Goal: Task Accomplishment & Management: Use online tool/utility

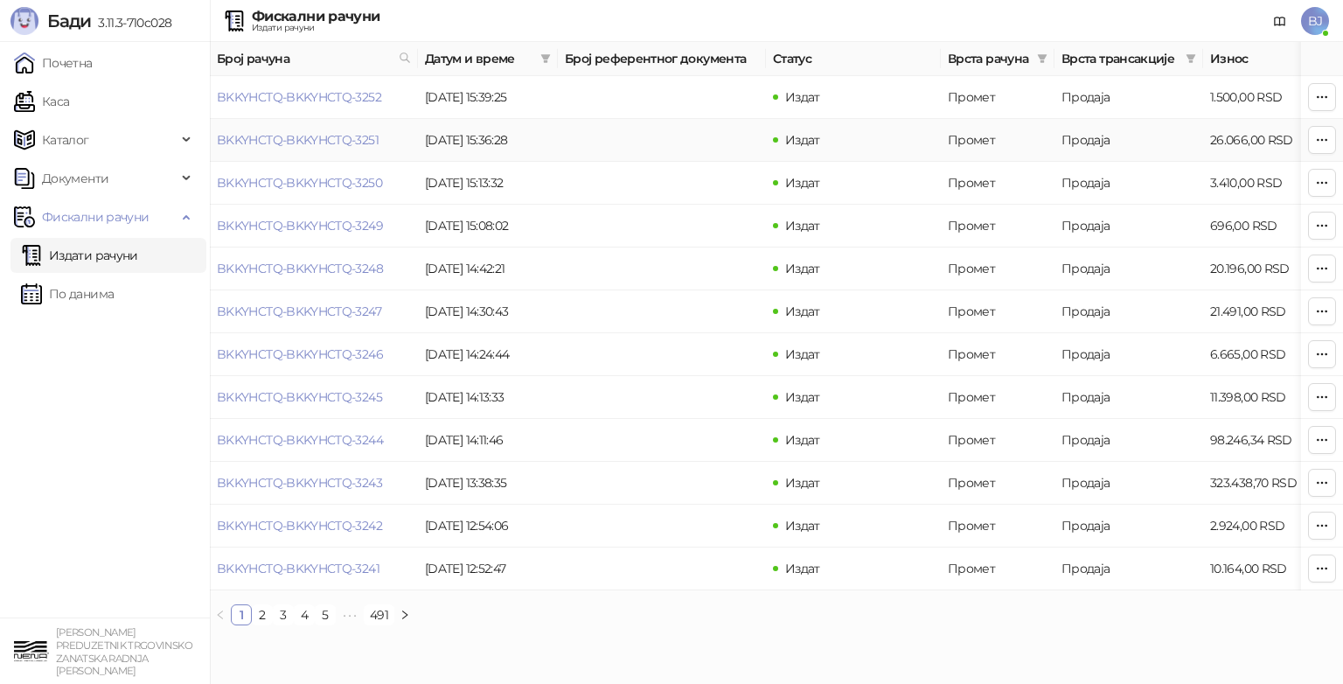
click at [542, 147] on td "[DATE] 15:36:28" at bounding box center [488, 140] width 140 height 43
click at [380, 141] on td "BKKYHCTQ-BKKYHCTQ-3251" at bounding box center [314, 140] width 208 height 43
click at [323, 133] on link "BKKYHCTQ-BKKYHCTQ-3251" at bounding box center [298, 140] width 162 height 16
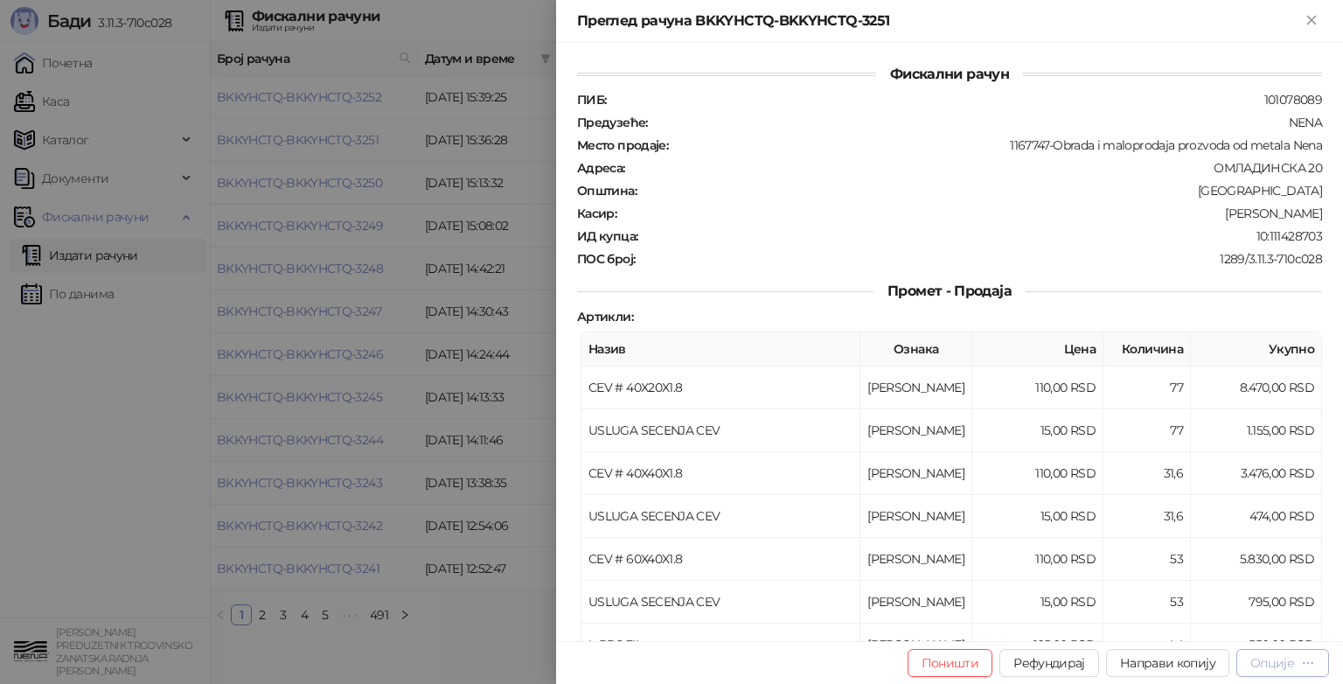
click at [1269, 666] on div "Опције" at bounding box center [1273, 663] width 44 height 16
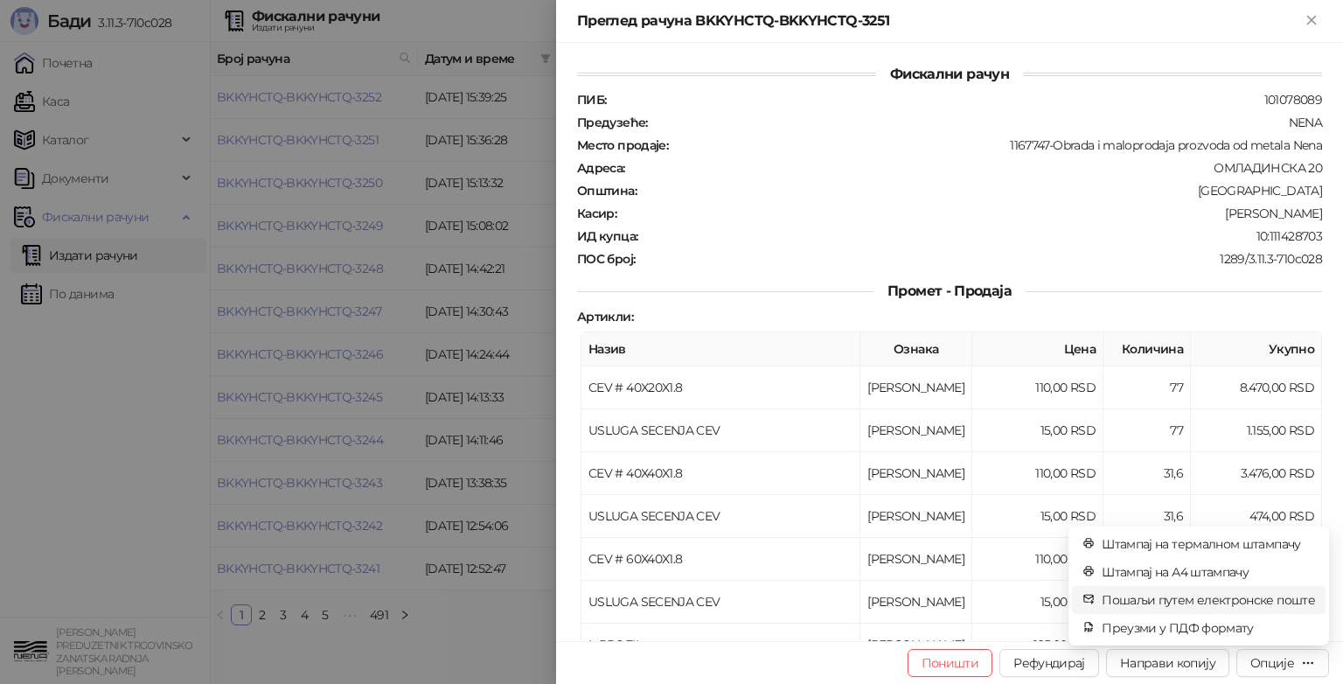
click at [1188, 604] on span "Пошаљи путем електронске поште" at bounding box center [1208, 599] width 213 height 19
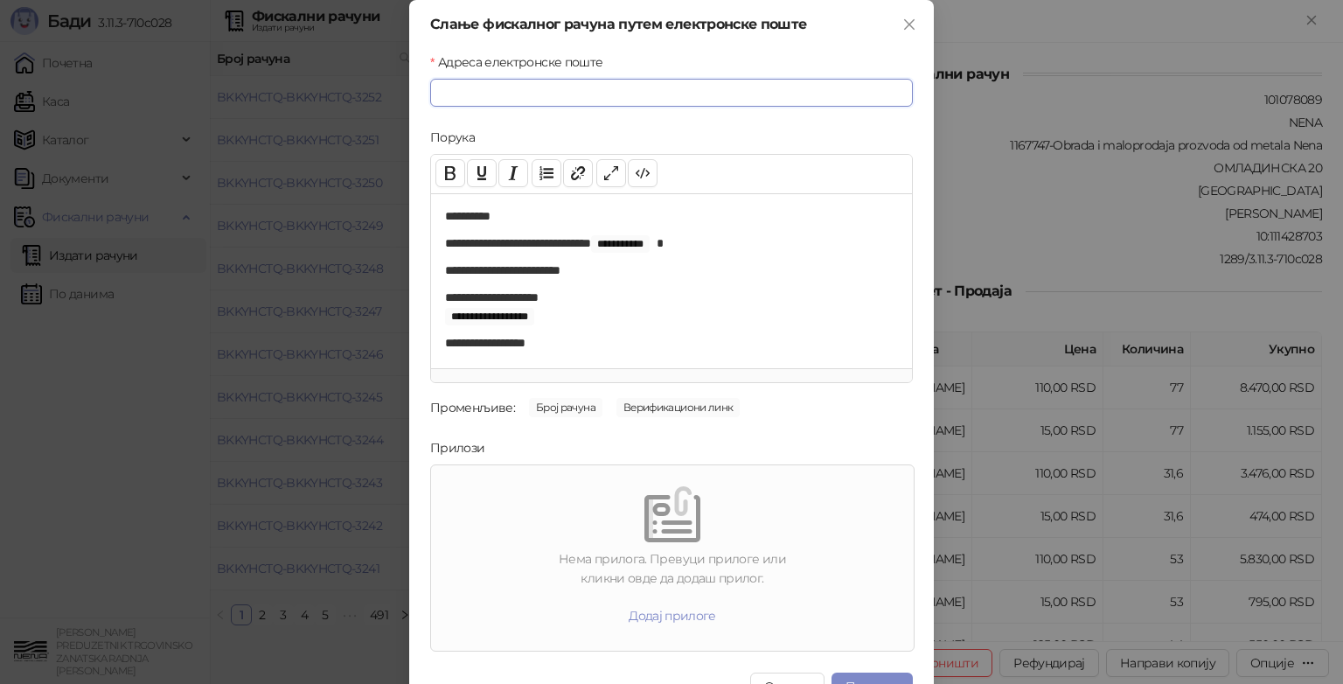
click at [514, 88] on input "Адреса електронске поште" at bounding box center [671, 93] width 483 height 28
type input "**********"
click at [584, 539] on div at bounding box center [672, 514] width 469 height 56
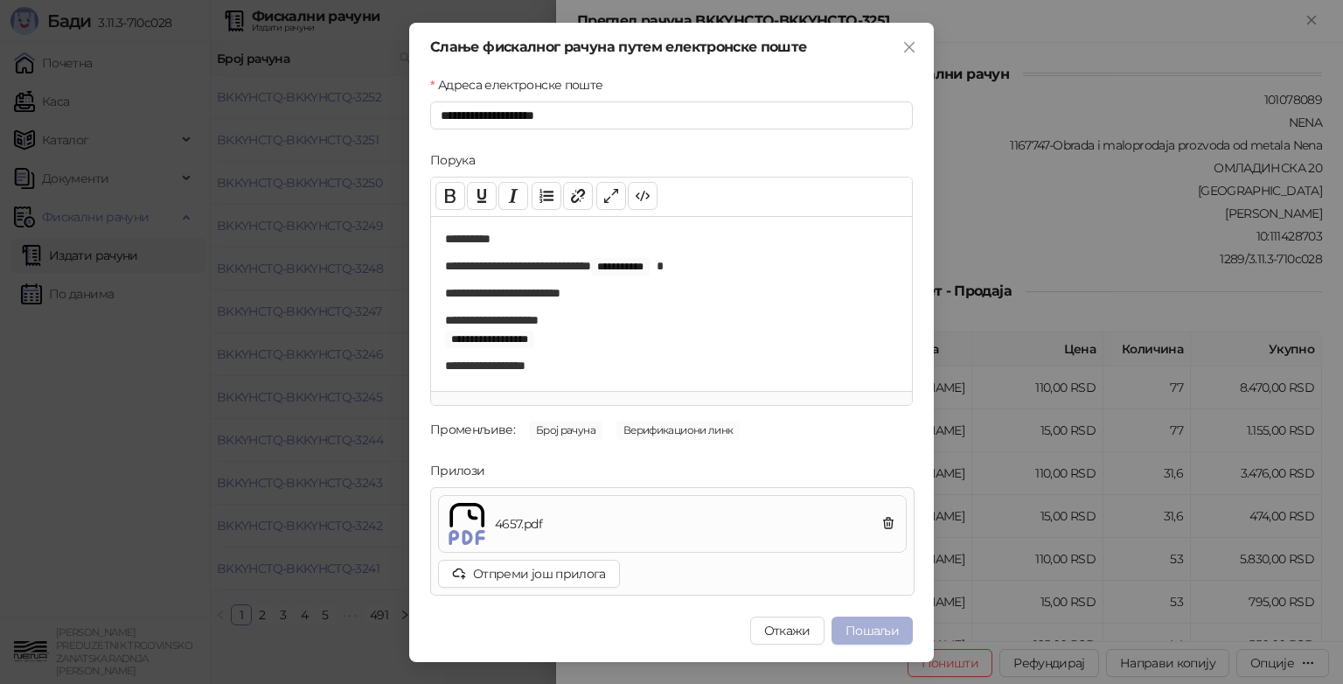
click at [900, 633] on button "Пошаљи" at bounding box center [872, 631] width 81 height 28
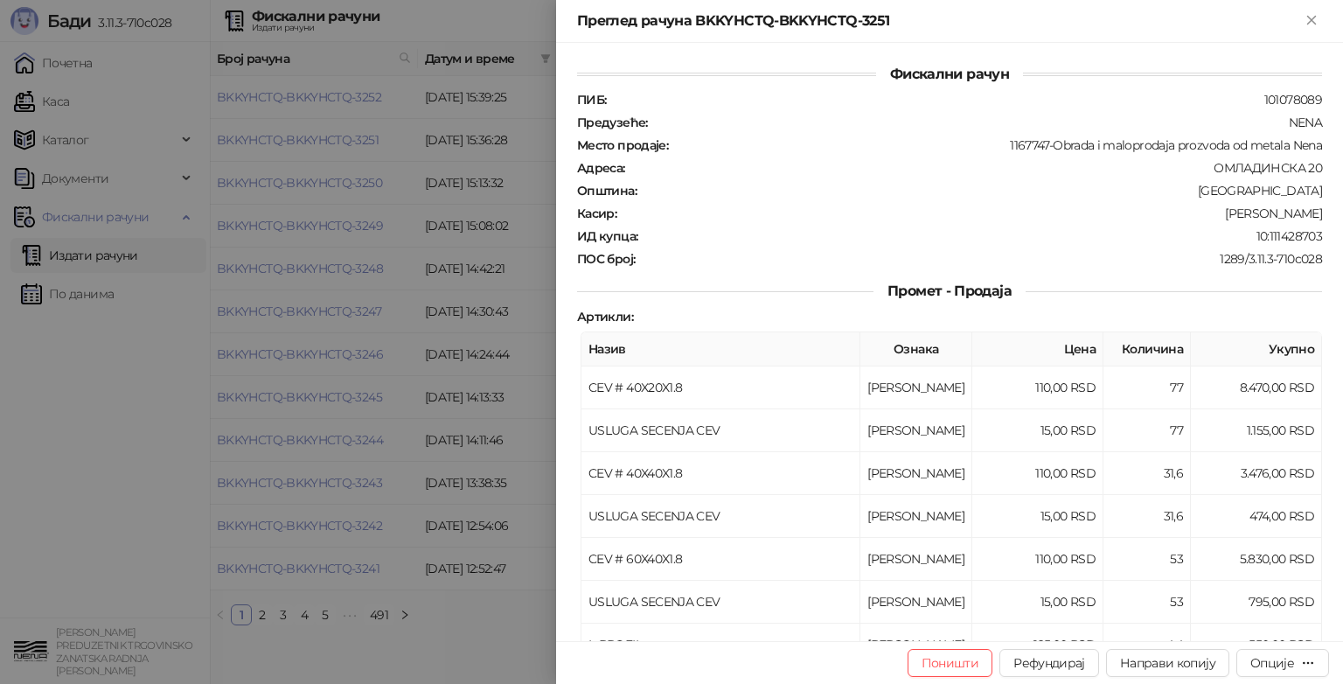
click at [1311, 22] on icon "Close" at bounding box center [1312, 20] width 16 height 16
